Goal: Find specific page/section: Locate a particular part of the current website

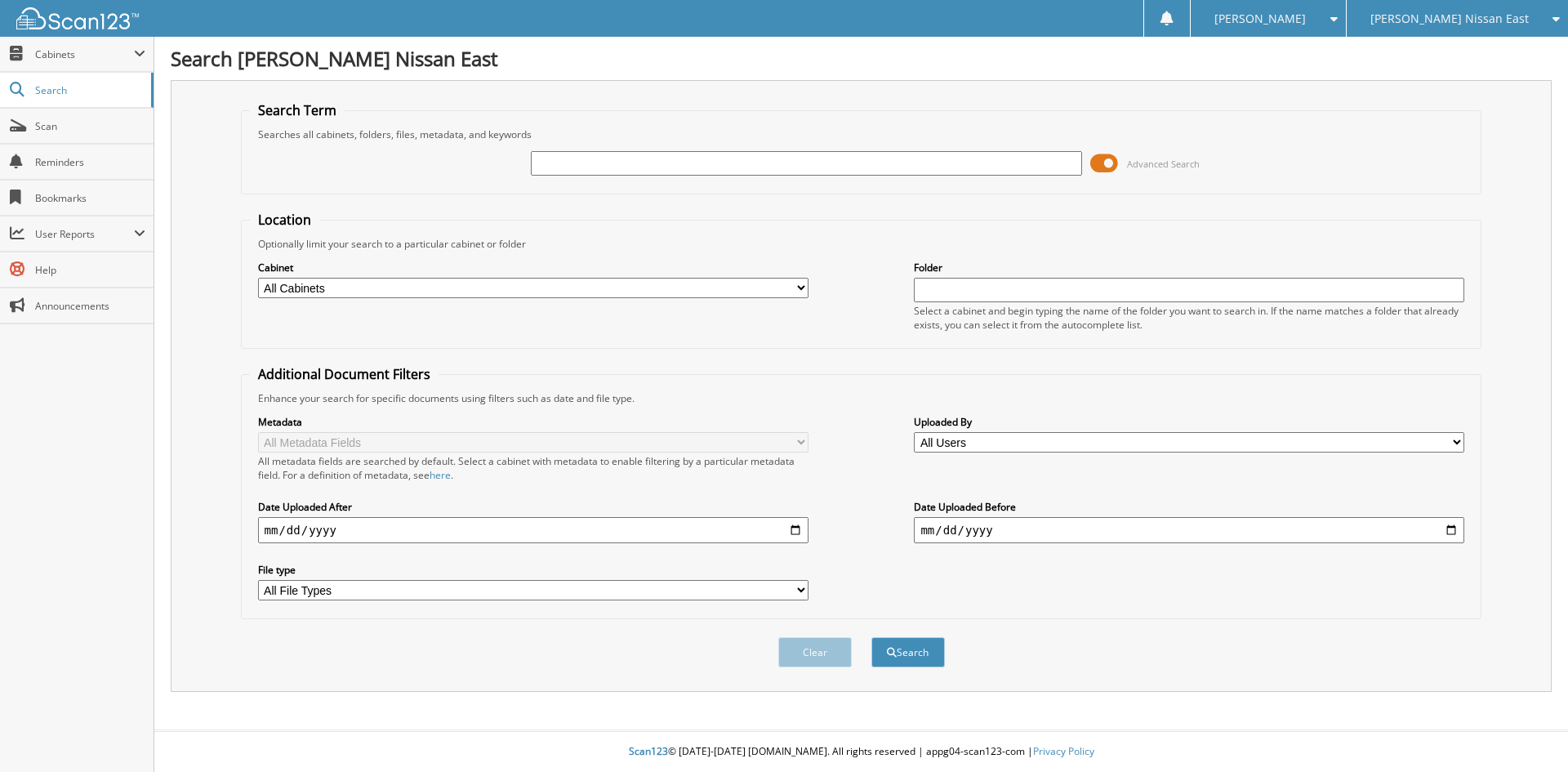
click at [589, 158] on input "text" at bounding box center [806, 163] width 550 height 25
type input "190770"
click at [872, 637] on button "Search" at bounding box center [908, 652] width 74 height 30
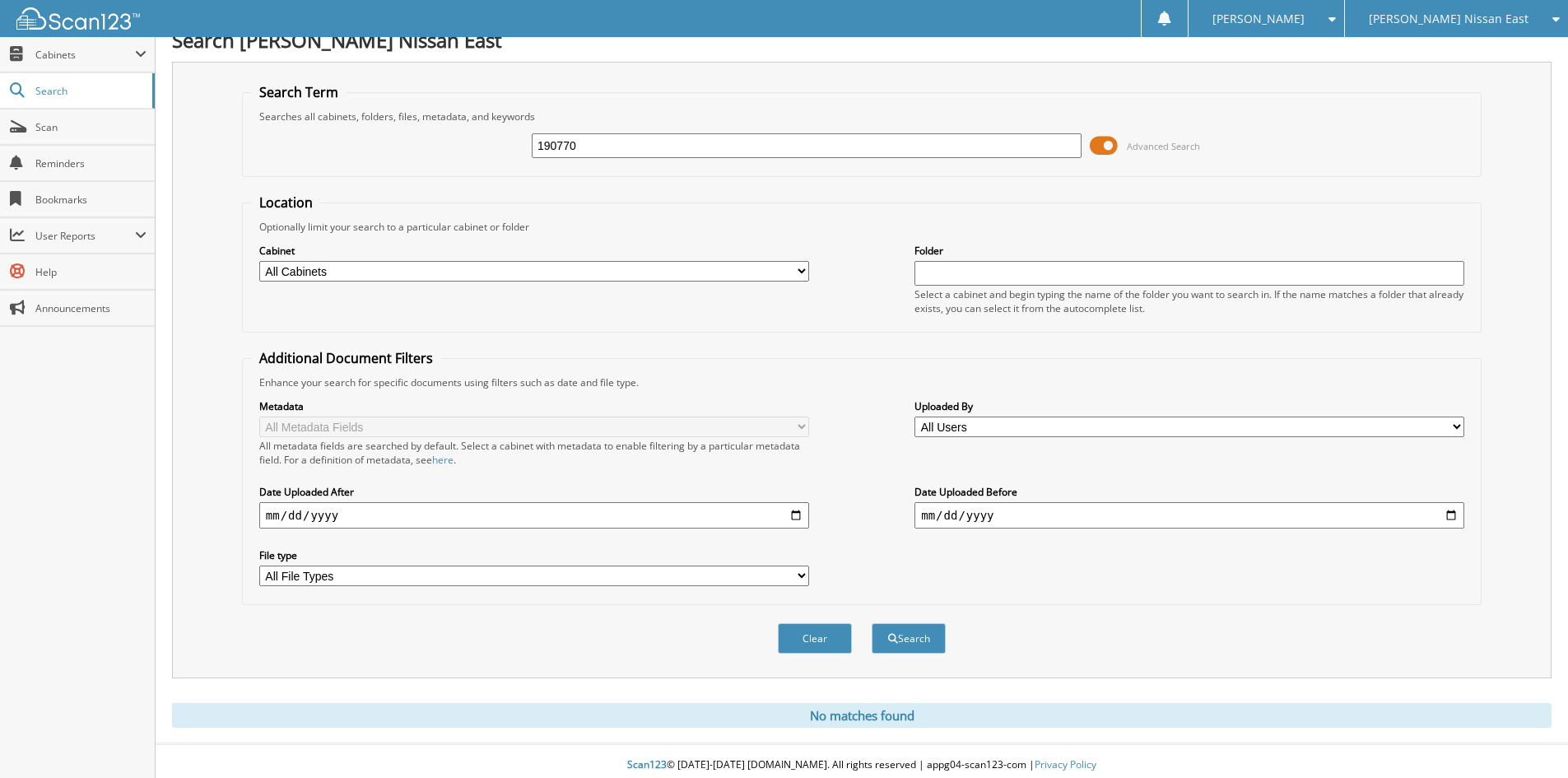
scroll to position [28, 0]
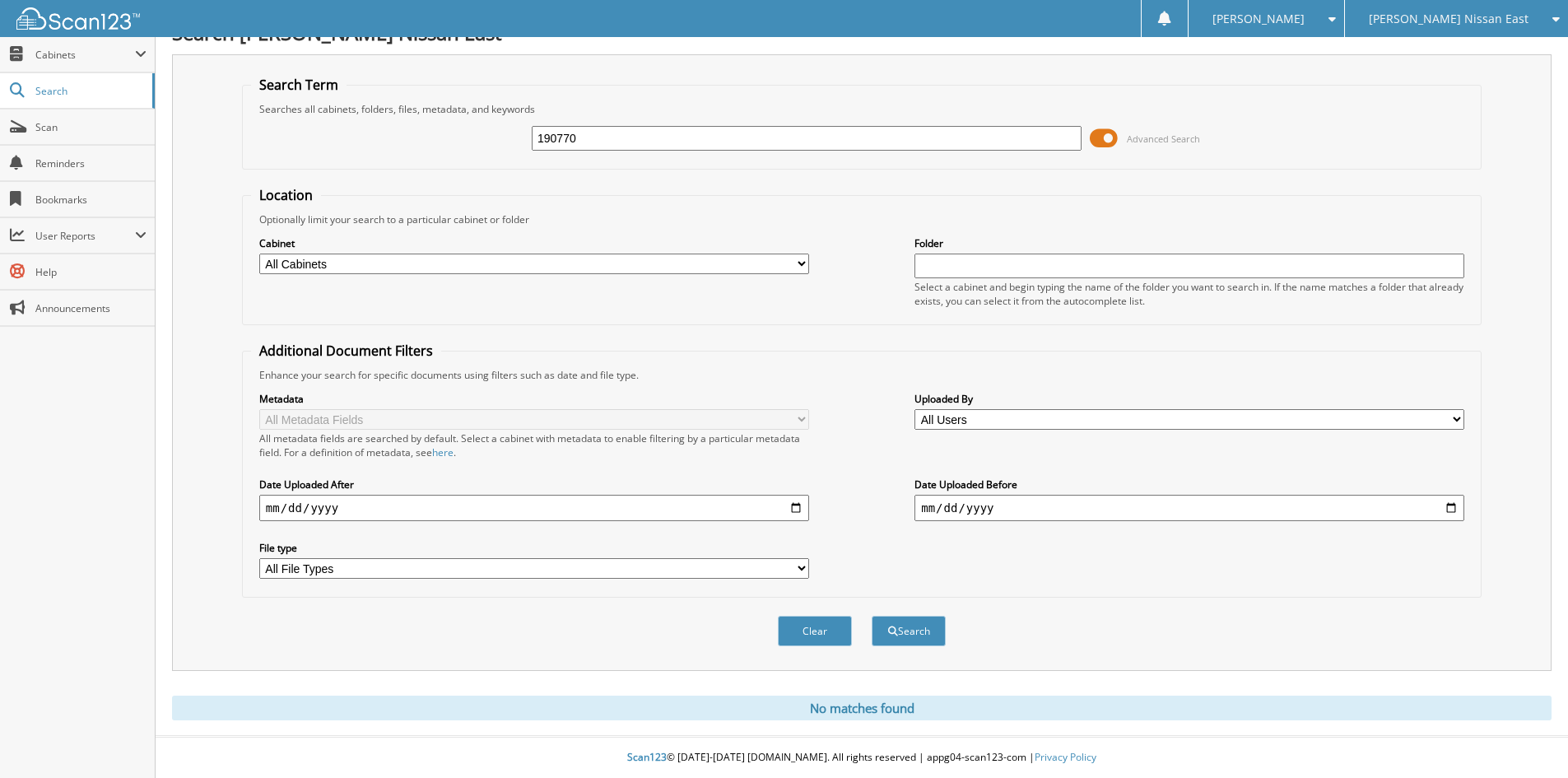
drag, startPoint x: 604, startPoint y: 137, endPoint x: 387, endPoint y: 137, distance: 217.0
click at [387, 137] on div "190770 Advanced Search" at bounding box center [862, 138] width 1221 height 44
type input "190563"
click at [872, 615] on button "Search" at bounding box center [909, 630] width 74 height 30
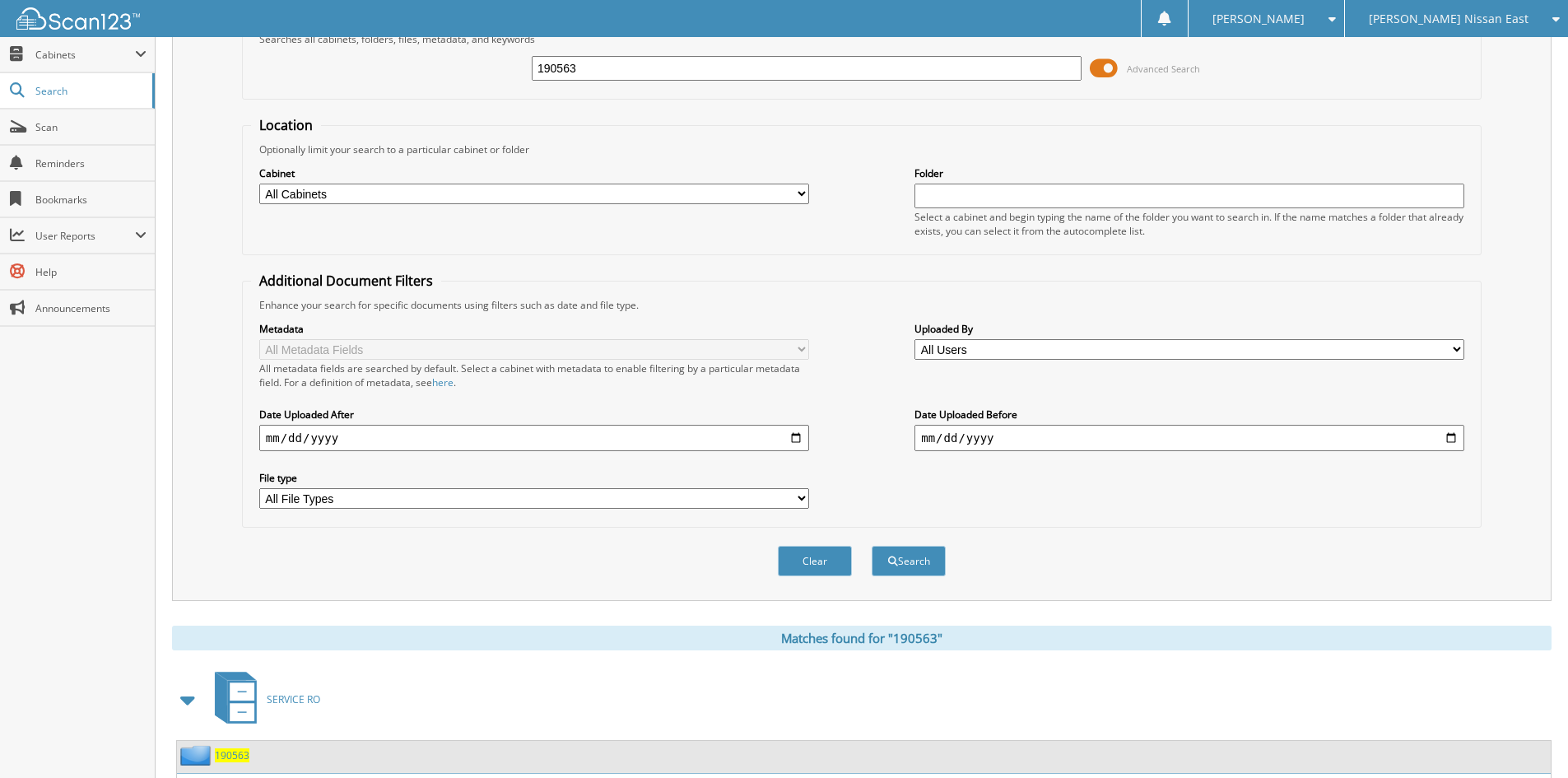
scroll to position [207, 0]
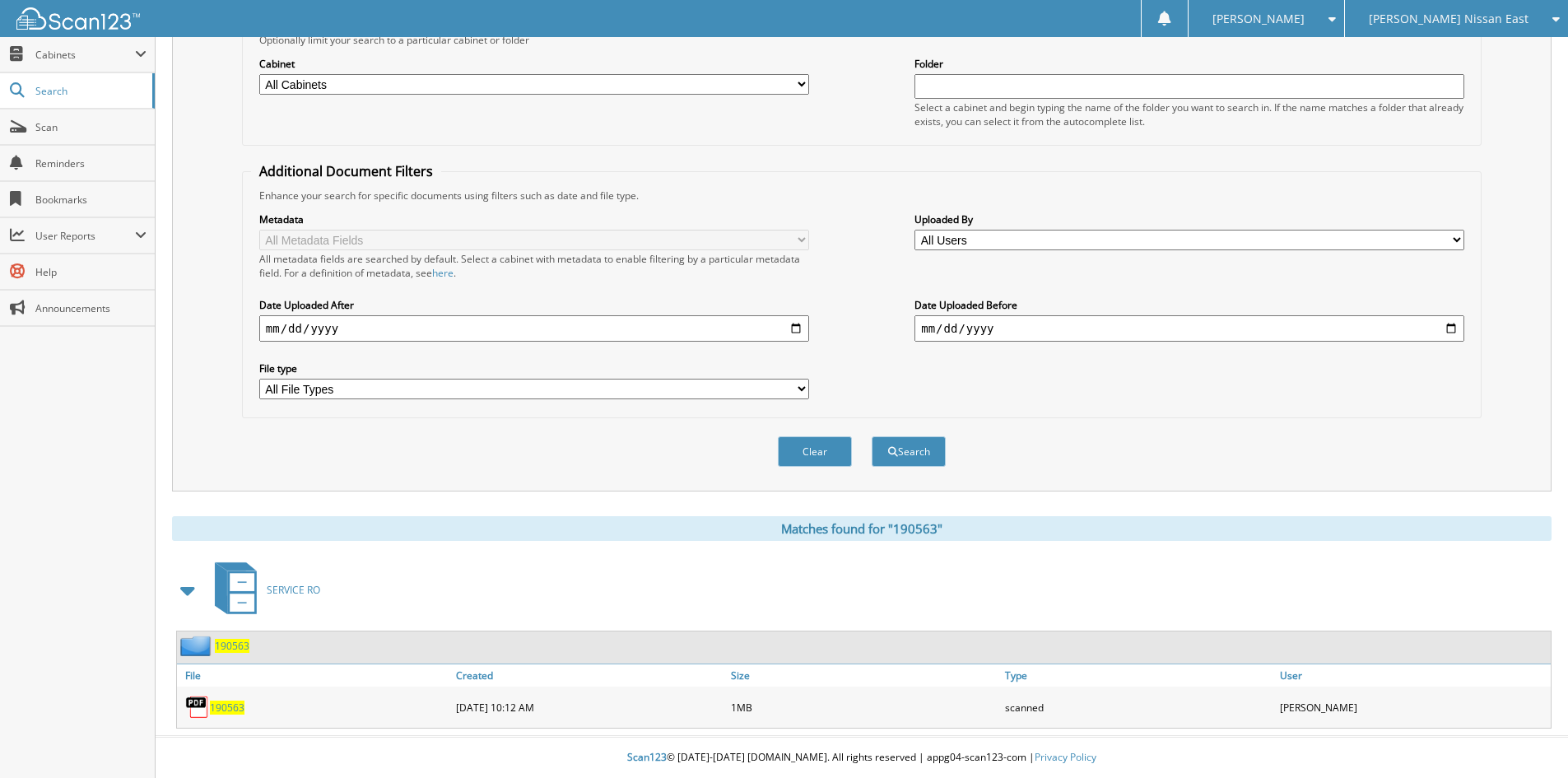
click at [224, 705] on span "190563" at bounding box center [227, 706] width 35 height 14
